Goal: Information Seeking & Learning: Learn about a topic

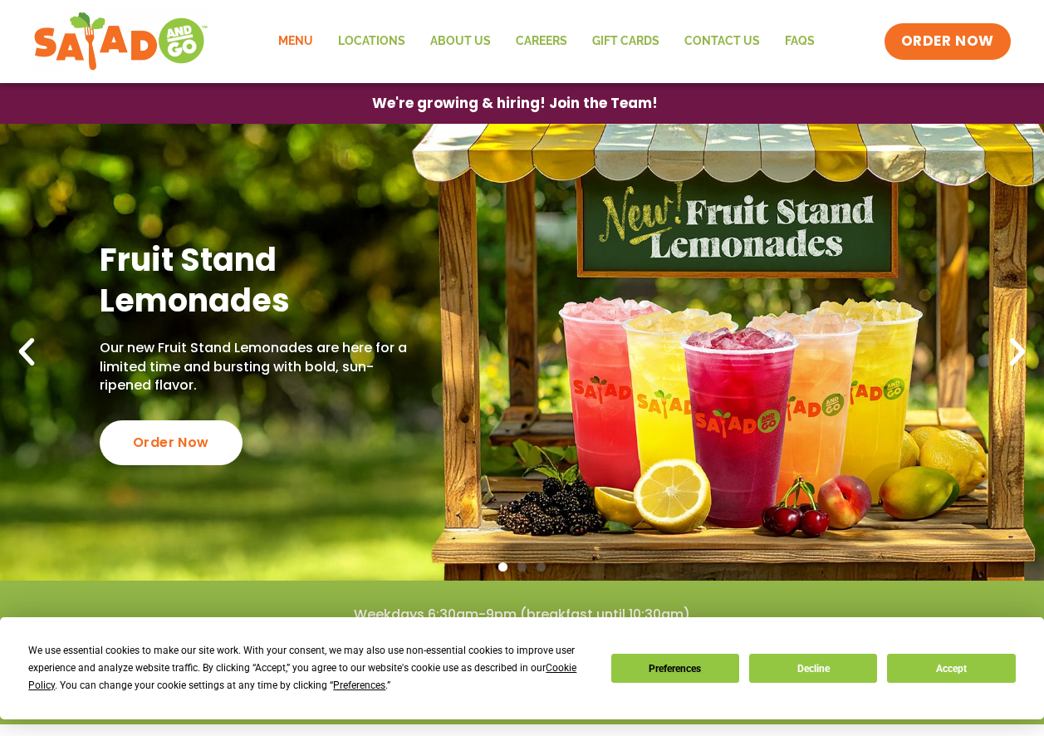
click at [300, 38] on link "Menu" at bounding box center [296, 41] width 60 height 38
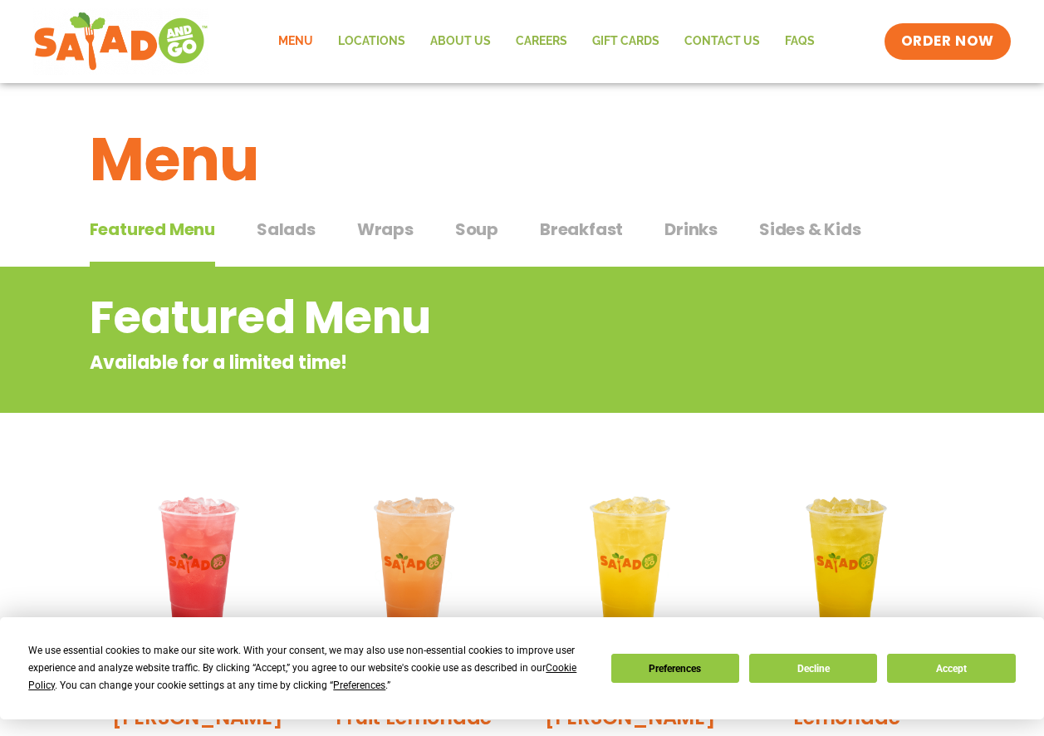
click at [278, 230] on span "Salads" at bounding box center [286, 229] width 59 height 25
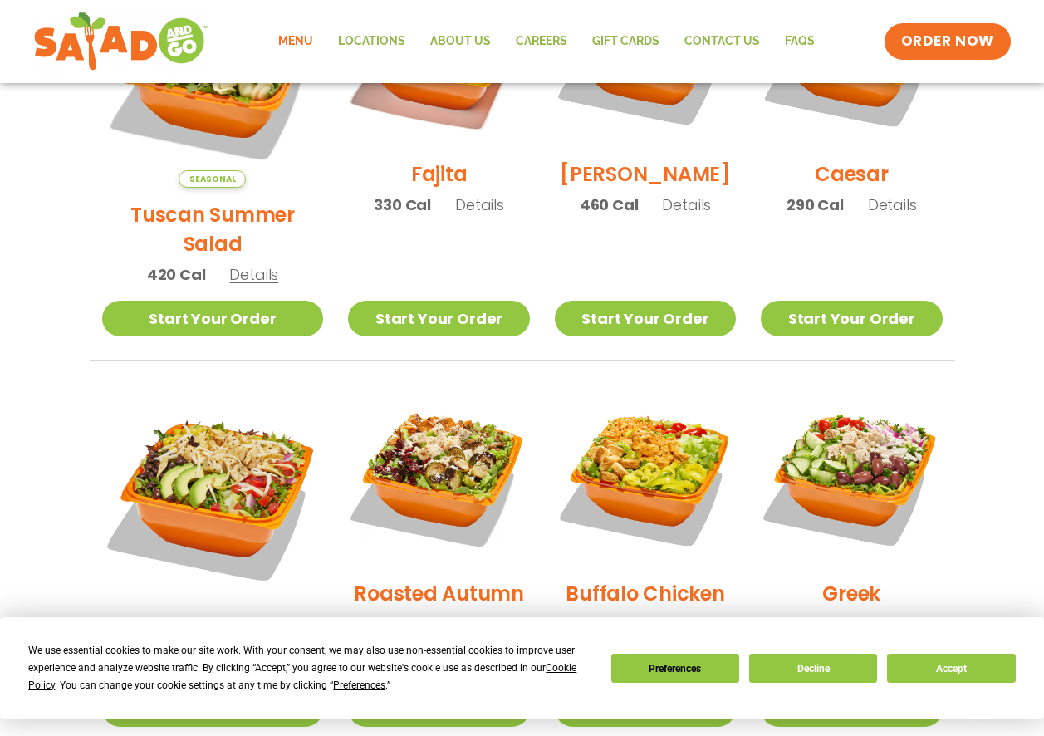
scroll to position [332, 0]
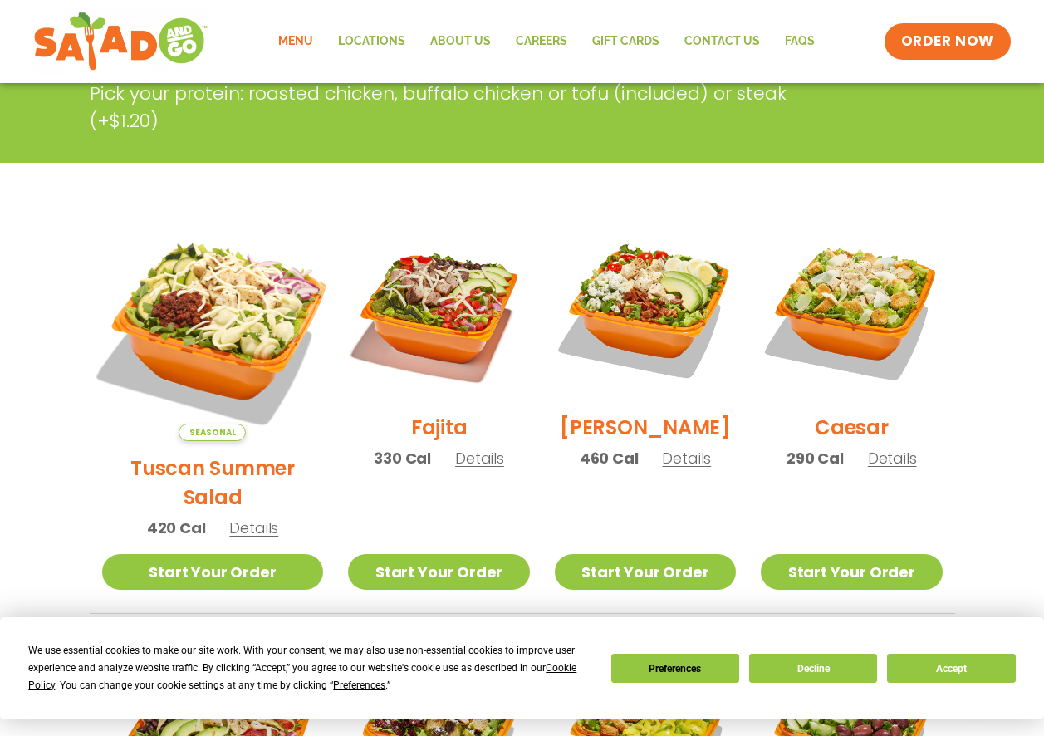
click at [234, 295] on img at bounding box center [212, 330] width 260 height 260
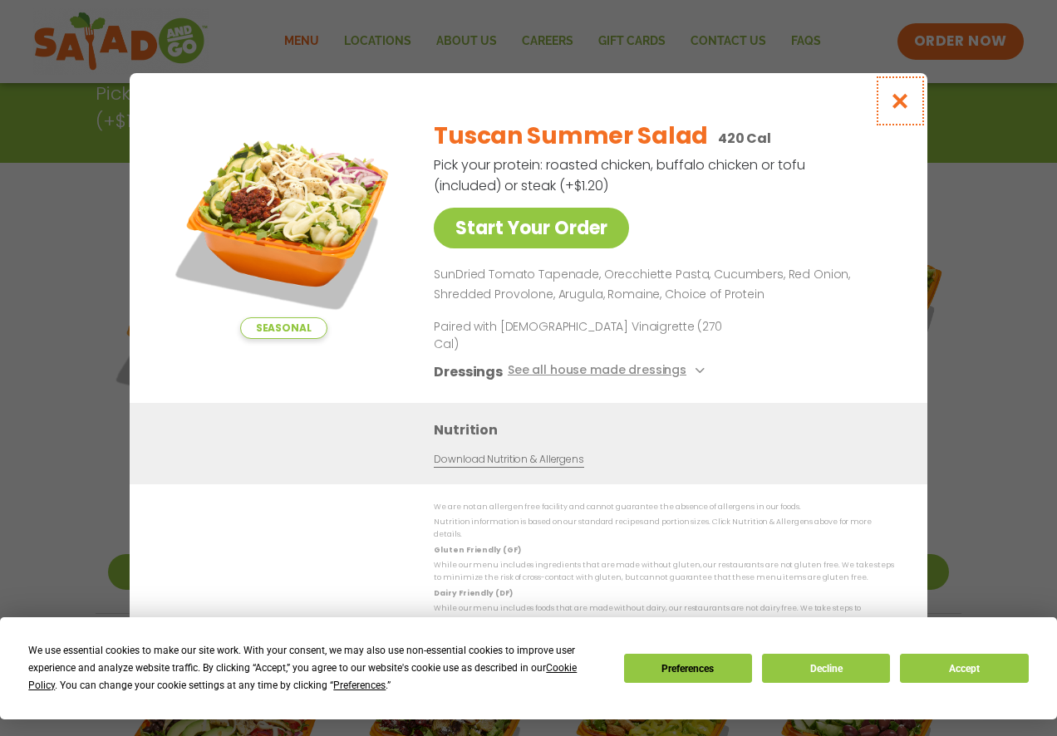
click at [903, 106] on icon "Close modal" at bounding box center [900, 100] width 21 height 17
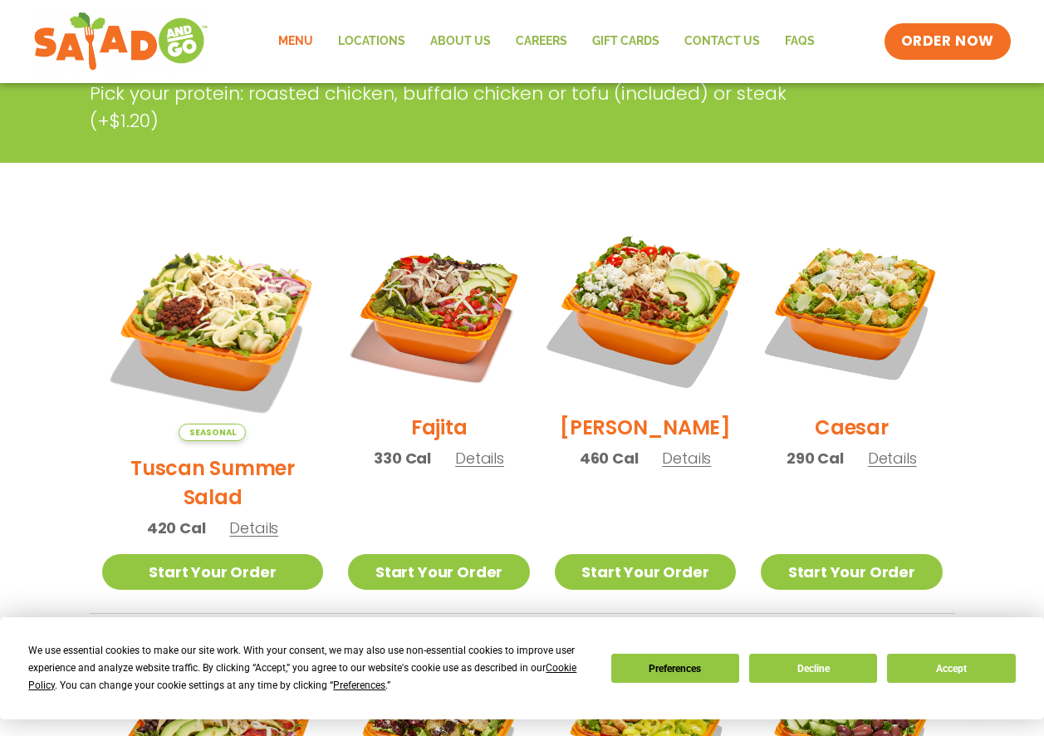
click at [592, 298] on img at bounding box center [645, 310] width 213 height 213
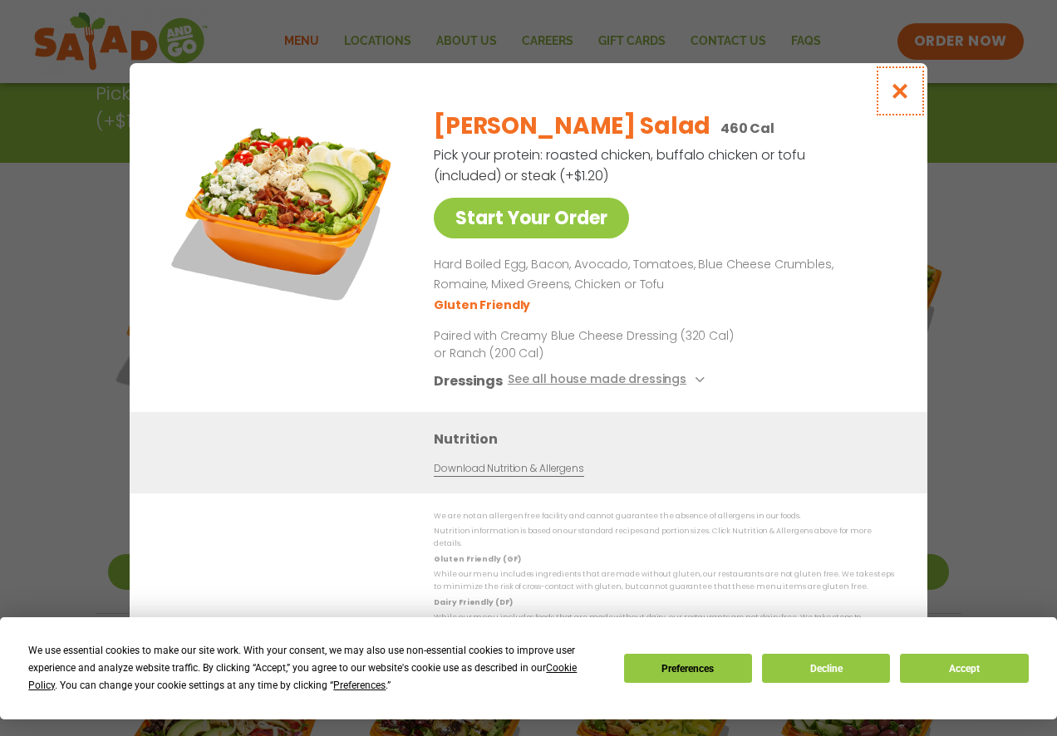
click at [905, 93] on icon "Close modal" at bounding box center [900, 90] width 21 height 17
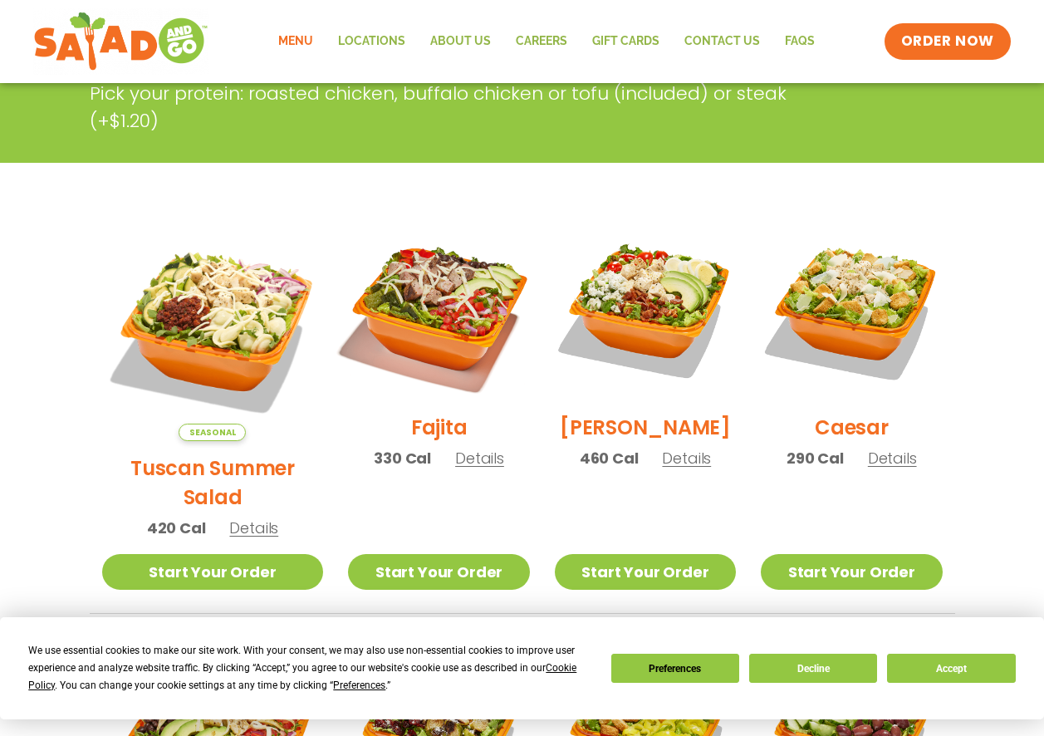
click at [429, 331] on img at bounding box center [438, 310] width 213 height 213
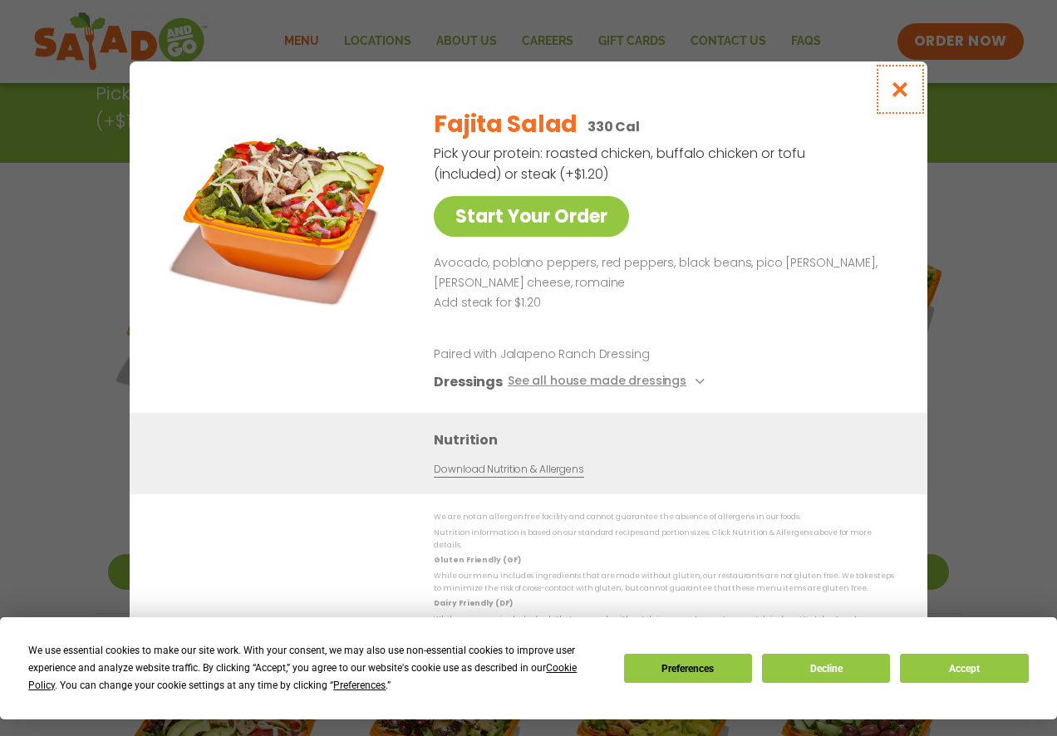
click at [900, 98] on icon "Close modal" at bounding box center [900, 89] width 21 height 17
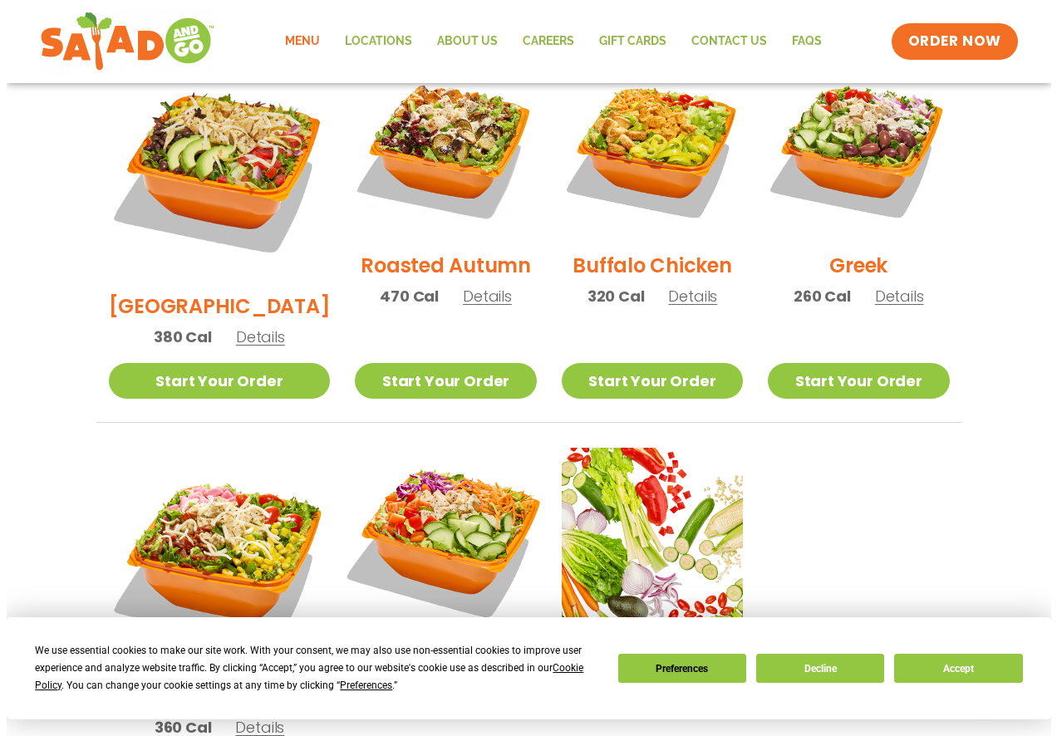
scroll to position [1163, 0]
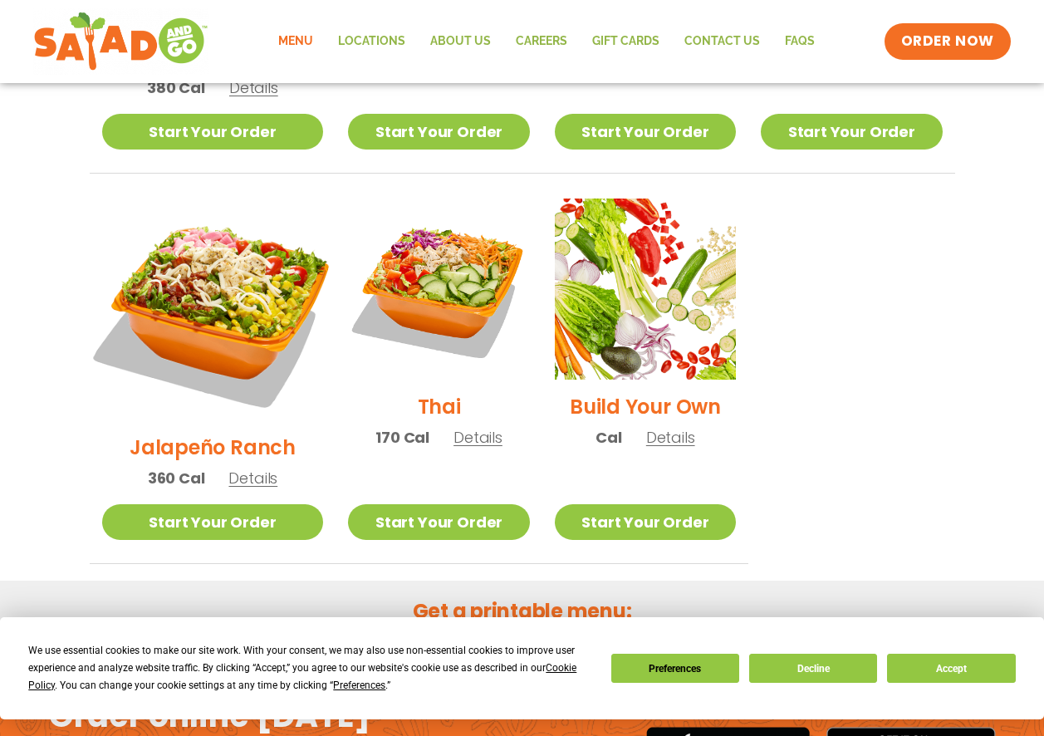
click at [204, 238] on img at bounding box center [212, 309] width 260 height 260
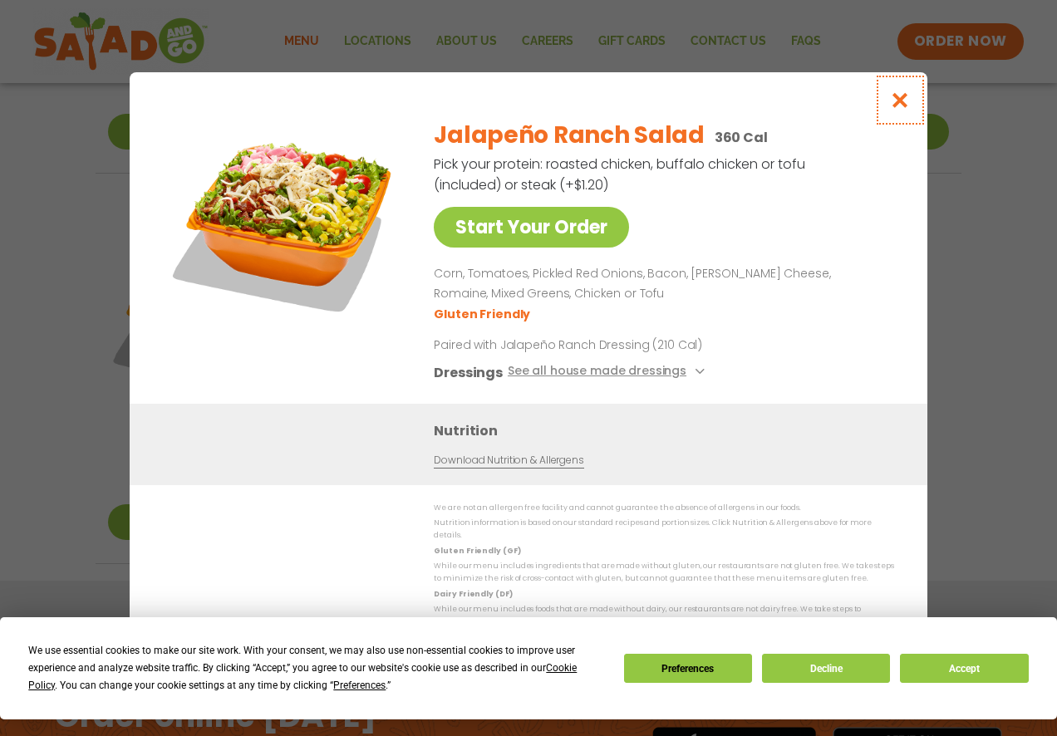
click at [906, 101] on icon "Close modal" at bounding box center [900, 99] width 21 height 17
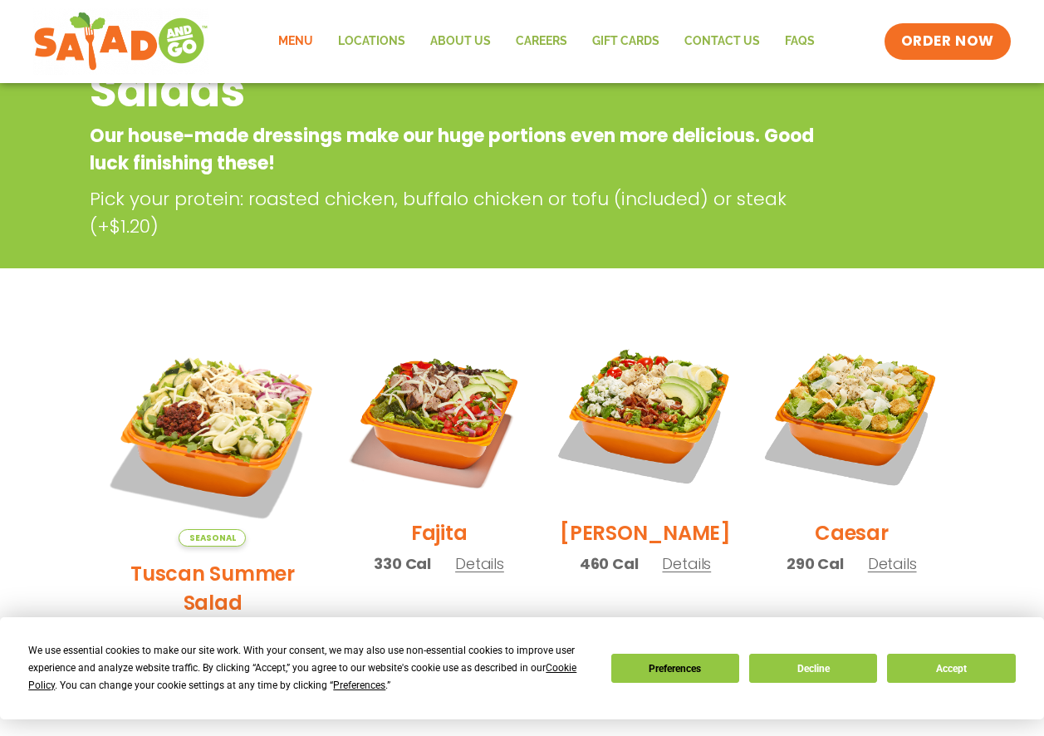
scroll to position [0, 0]
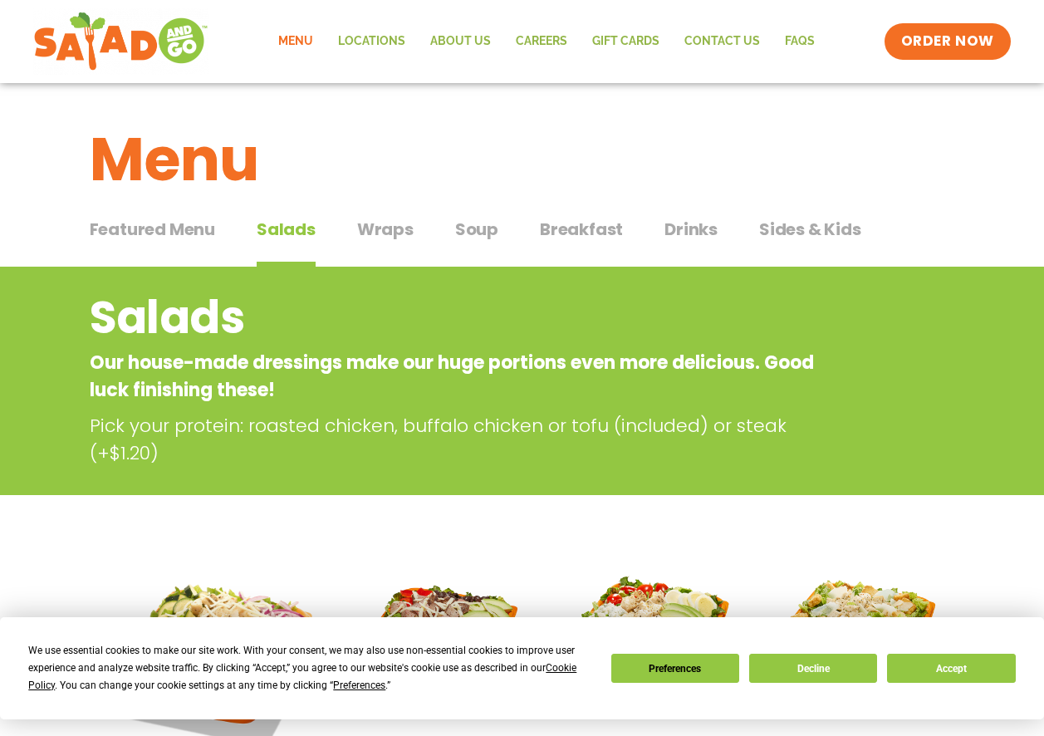
click at [400, 233] on span "Wraps" at bounding box center [385, 229] width 56 height 25
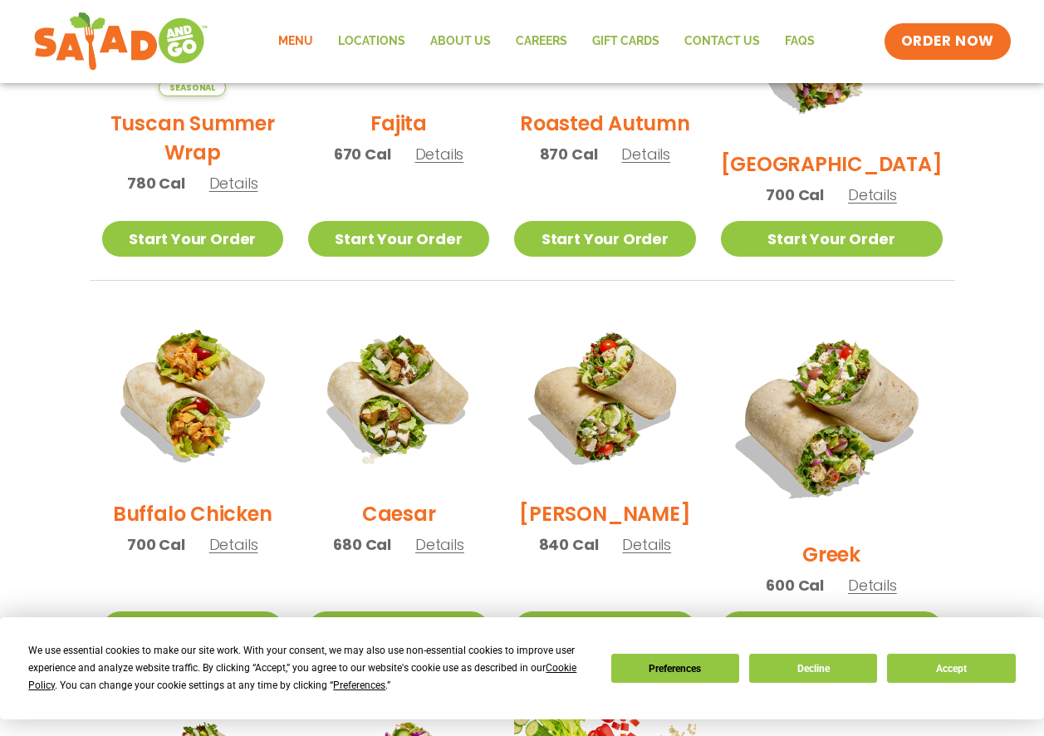
scroll to position [581, 0]
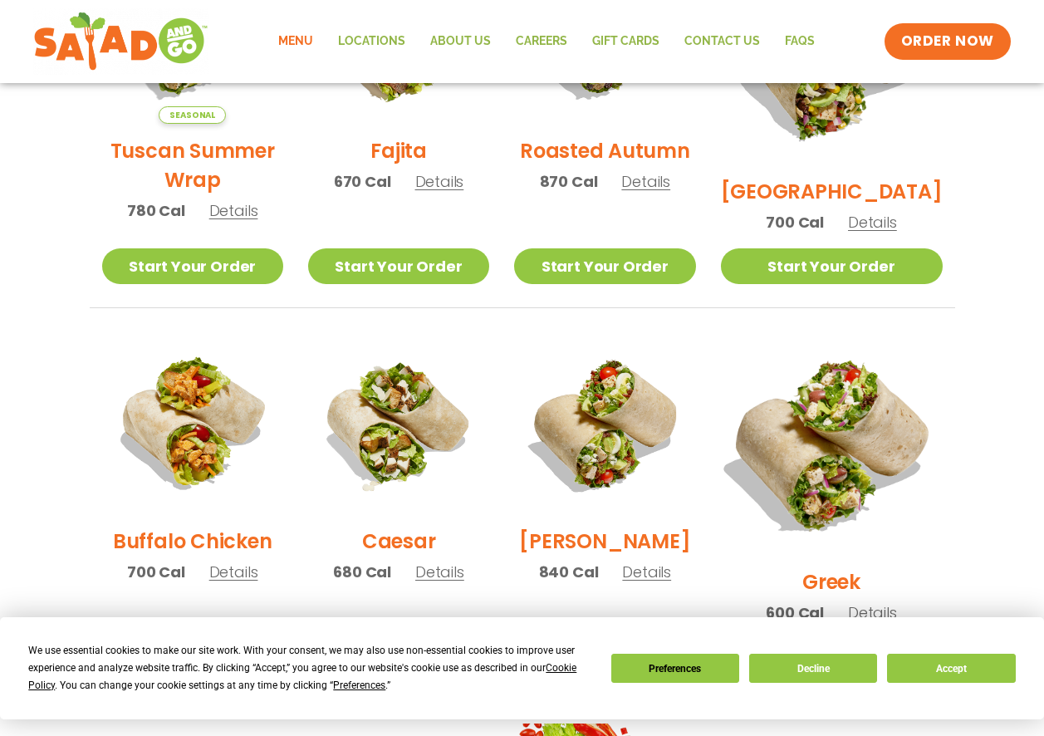
click at [834, 410] on img at bounding box center [831, 444] width 260 height 260
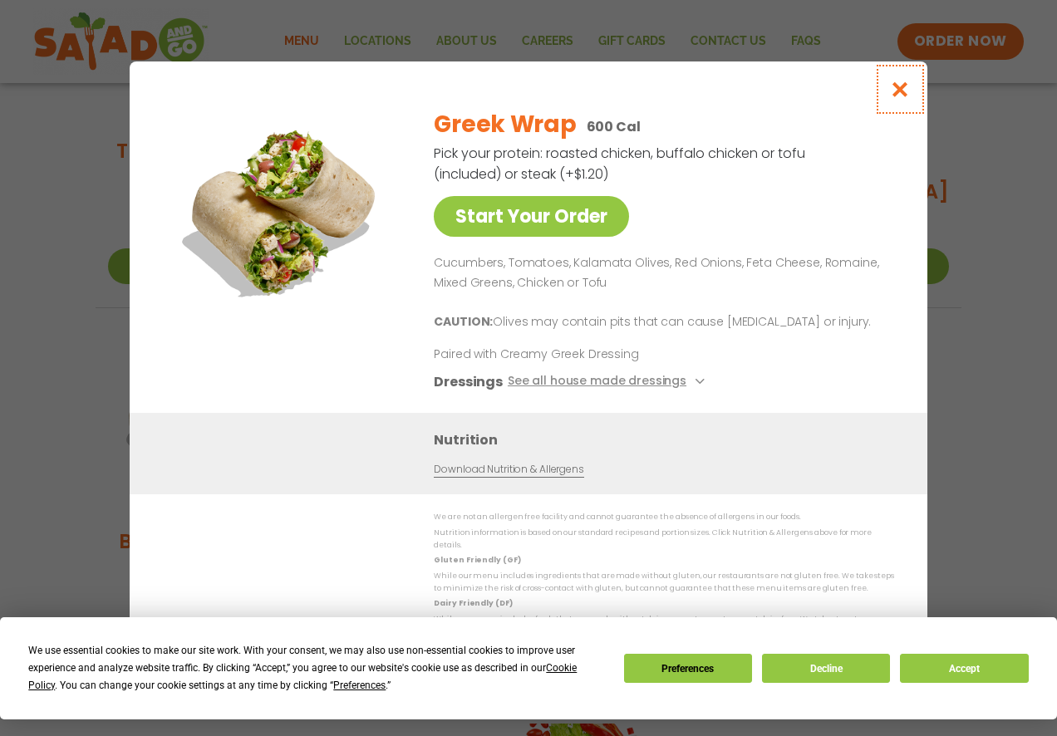
click at [899, 86] on icon "Close modal" at bounding box center [900, 89] width 21 height 17
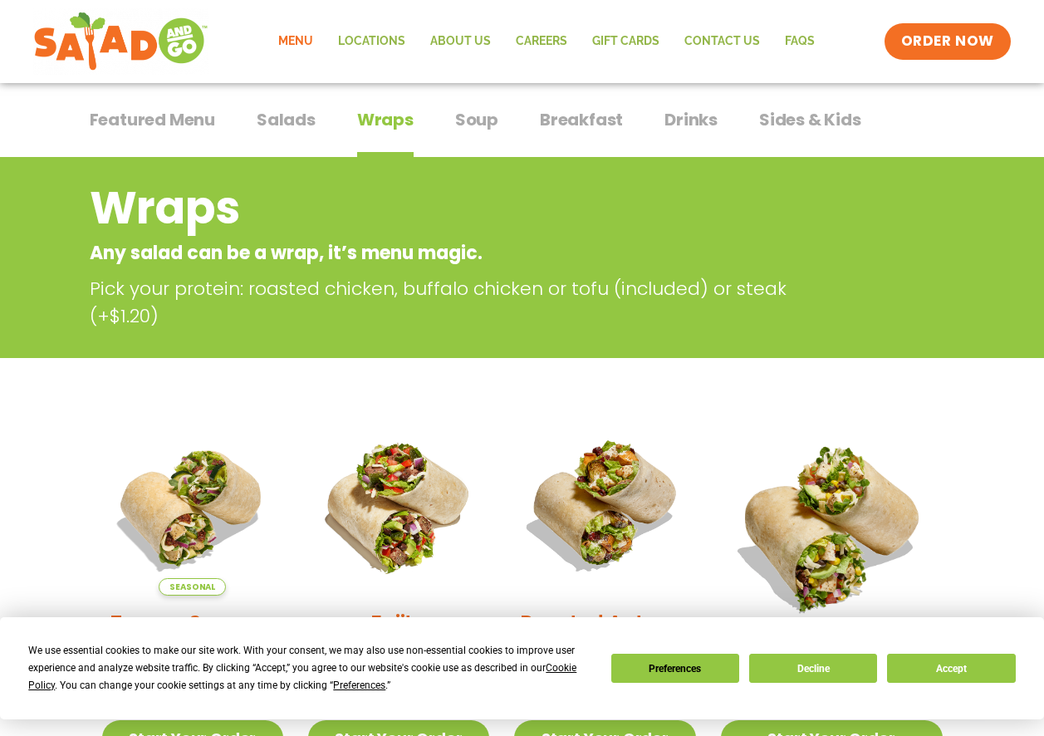
scroll to position [83, 0]
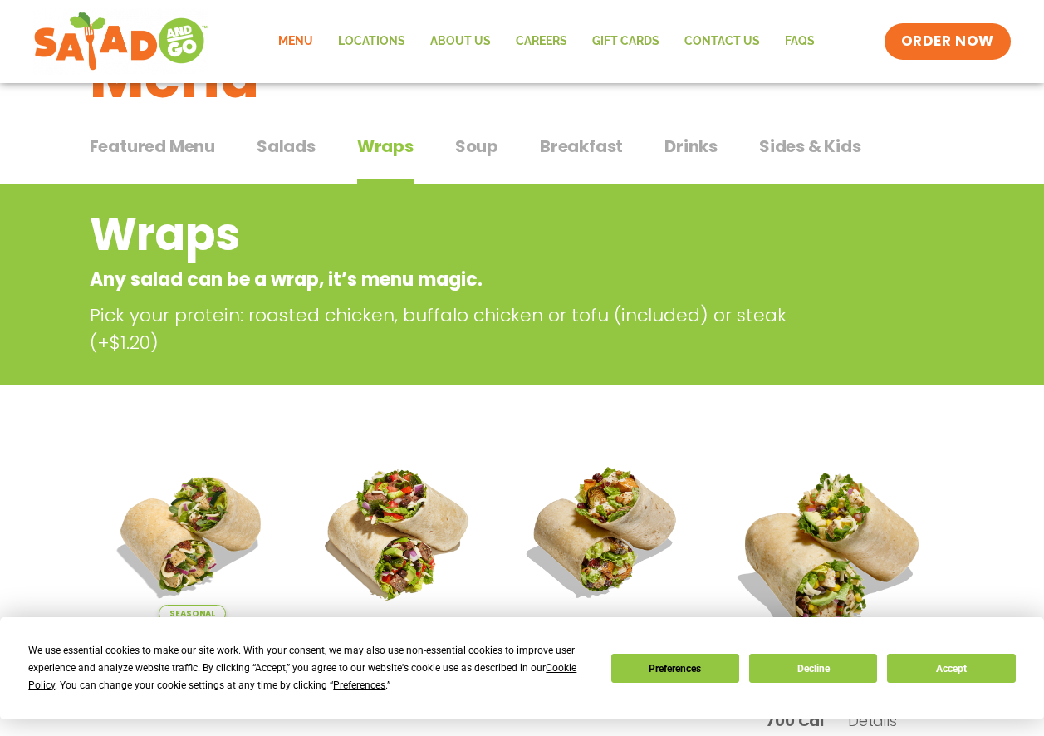
click at [472, 145] on span "Soup" at bounding box center [476, 146] width 43 height 25
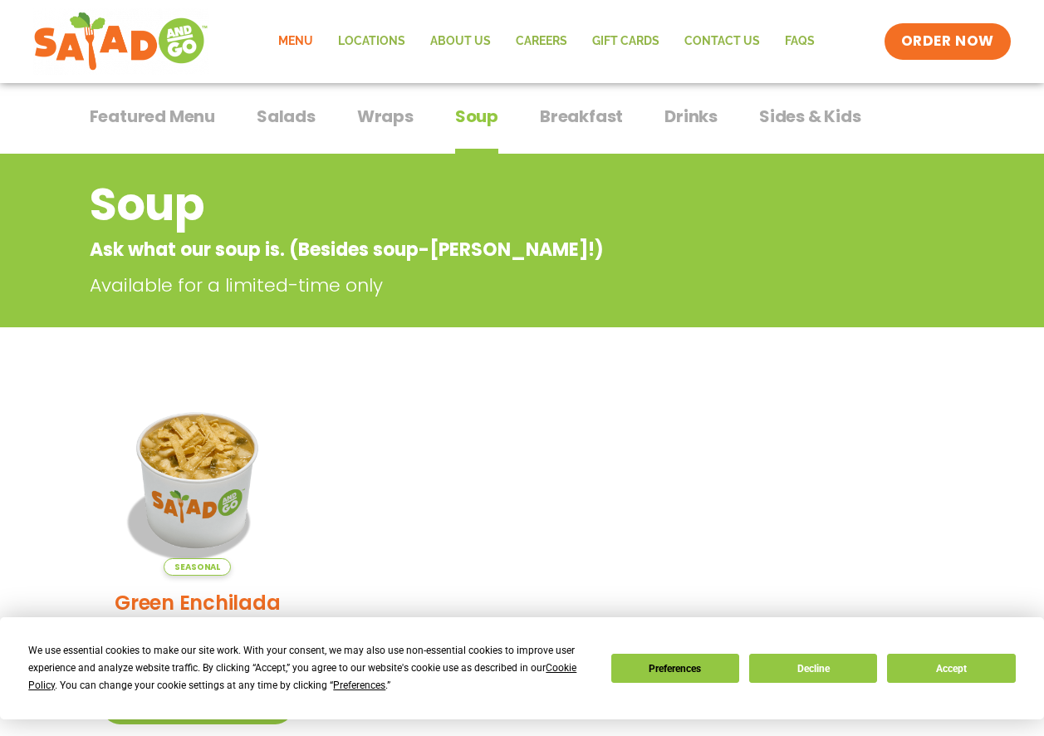
scroll to position [76, 0]
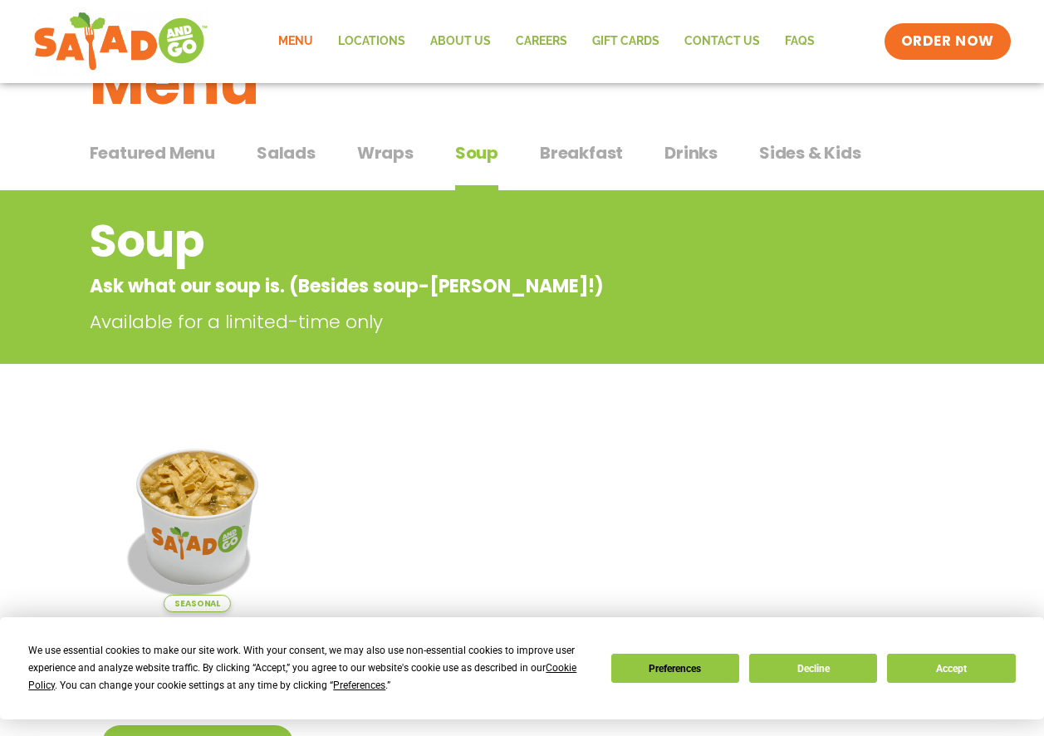
click at [601, 150] on span "Breakfast" at bounding box center [581, 152] width 83 height 25
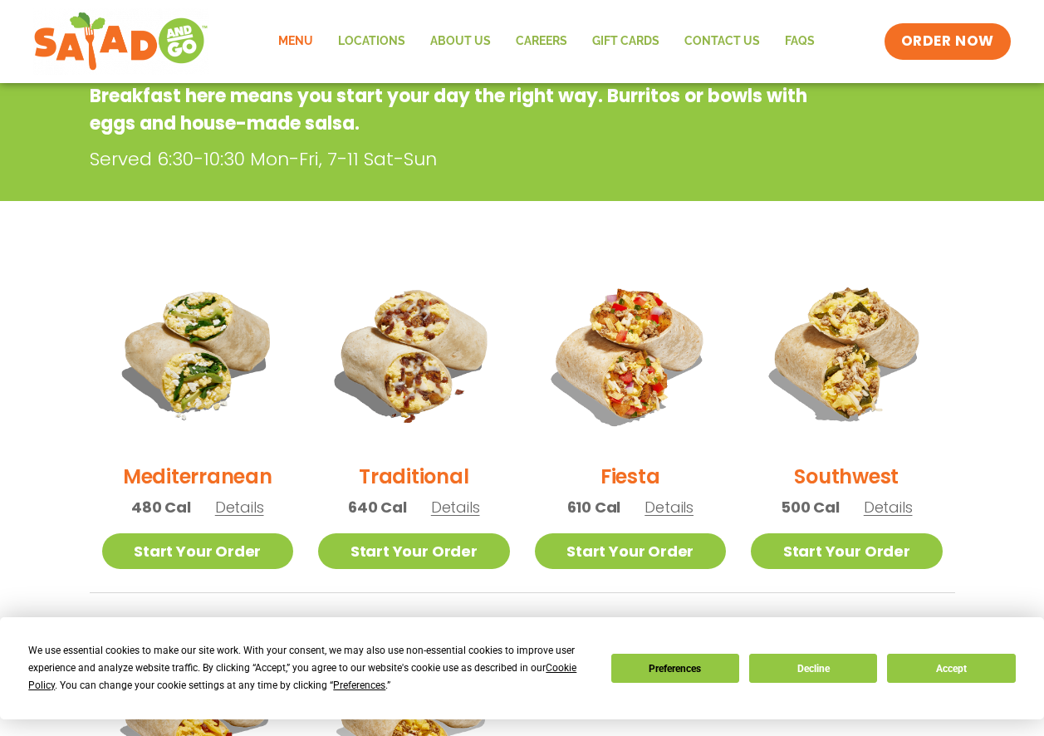
scroll to position [76, 0]
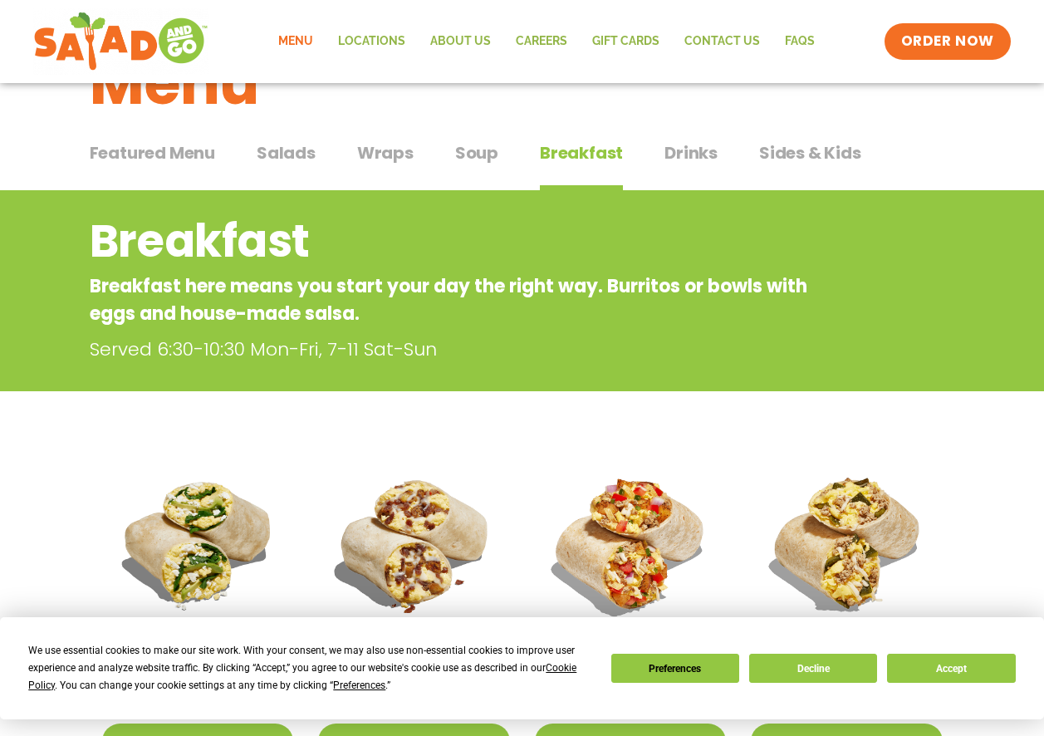
click at [294, 155] on span "Salads" at bounding box center [286, 152] width 59 height 25
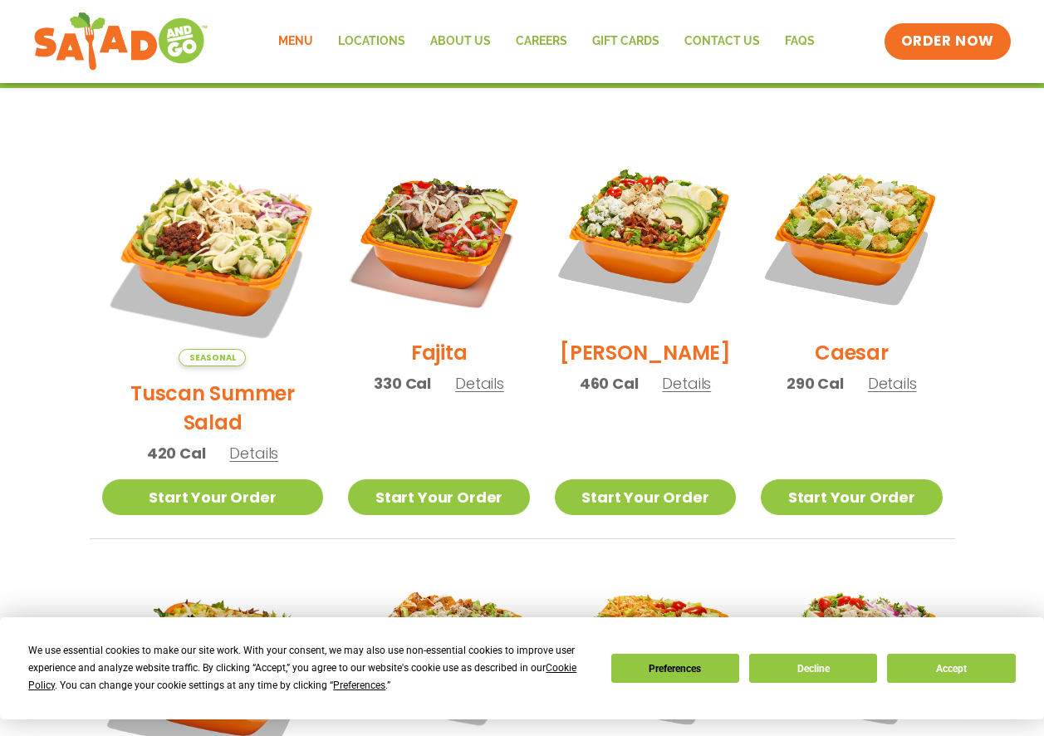
scroll to position [409, 0]
